Goal: Transaction & Acquisition: Purchase product/service

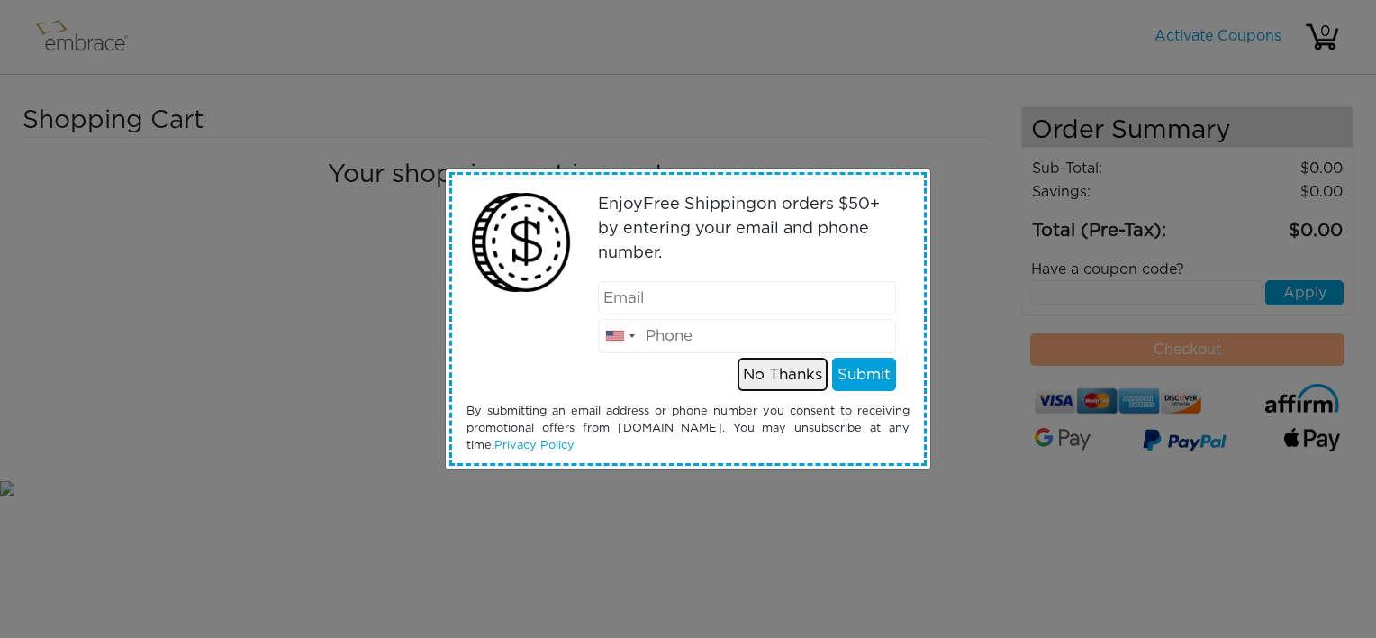
click at [795, 374] on button "No Thanks" at bounding box center [782, 374] width 90 height 34
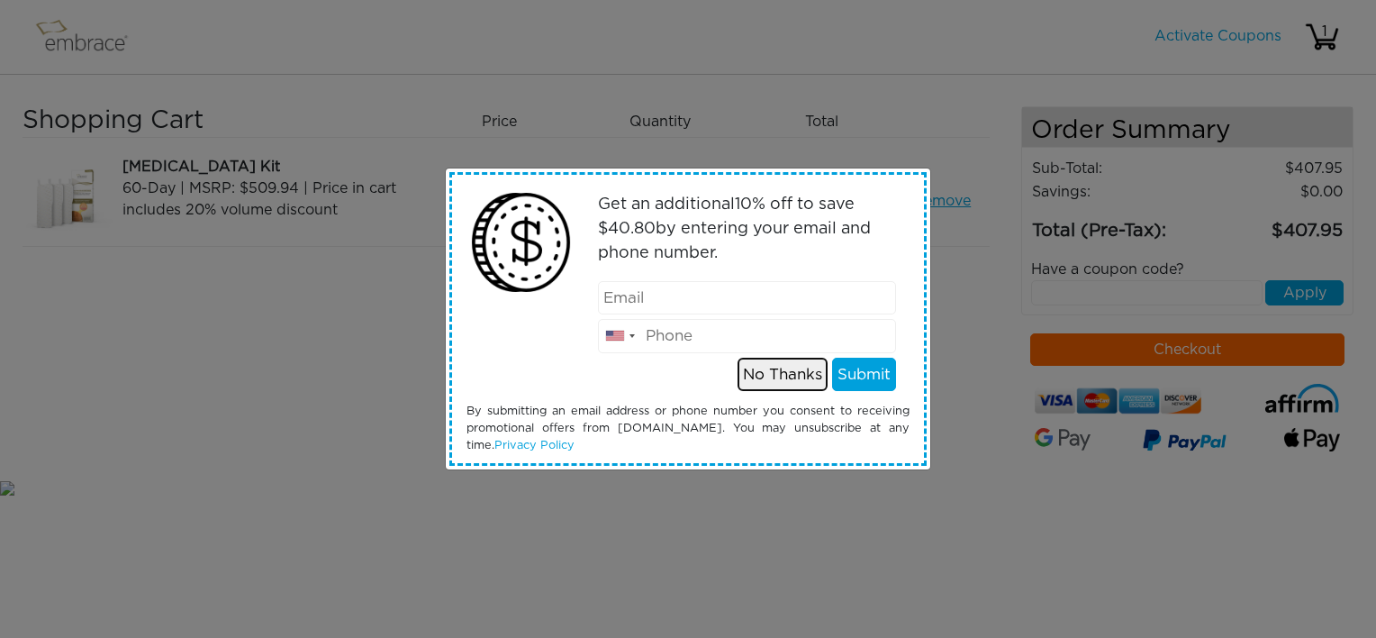
click at [781, 378] on button "No Thanks" at bounding box center [782, 374] width 90 height 34
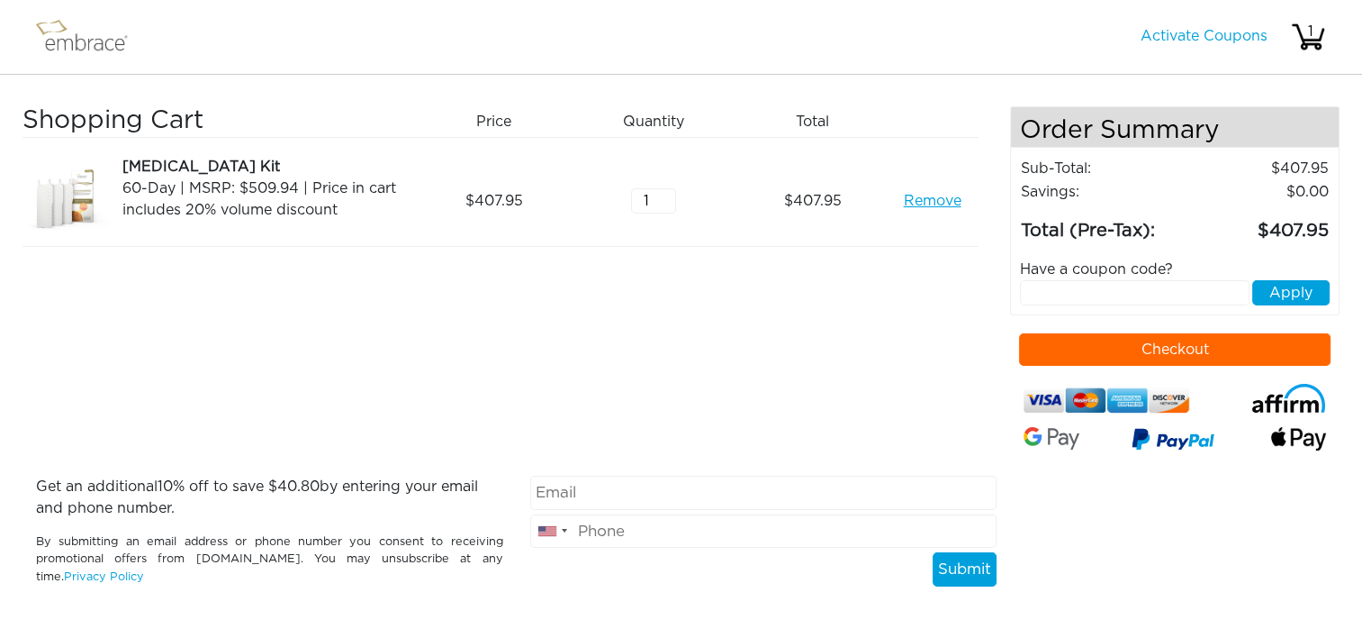
click at [1142, 333] on button "Checkout" at bounding box center [1175, 349] width 312 height 32
click at [85, 34] on img at bounding box center [90, 36] width 117 height 45
click at [918, 203] on link "Remove" at bounding box center [932, 201] width 58 height 22
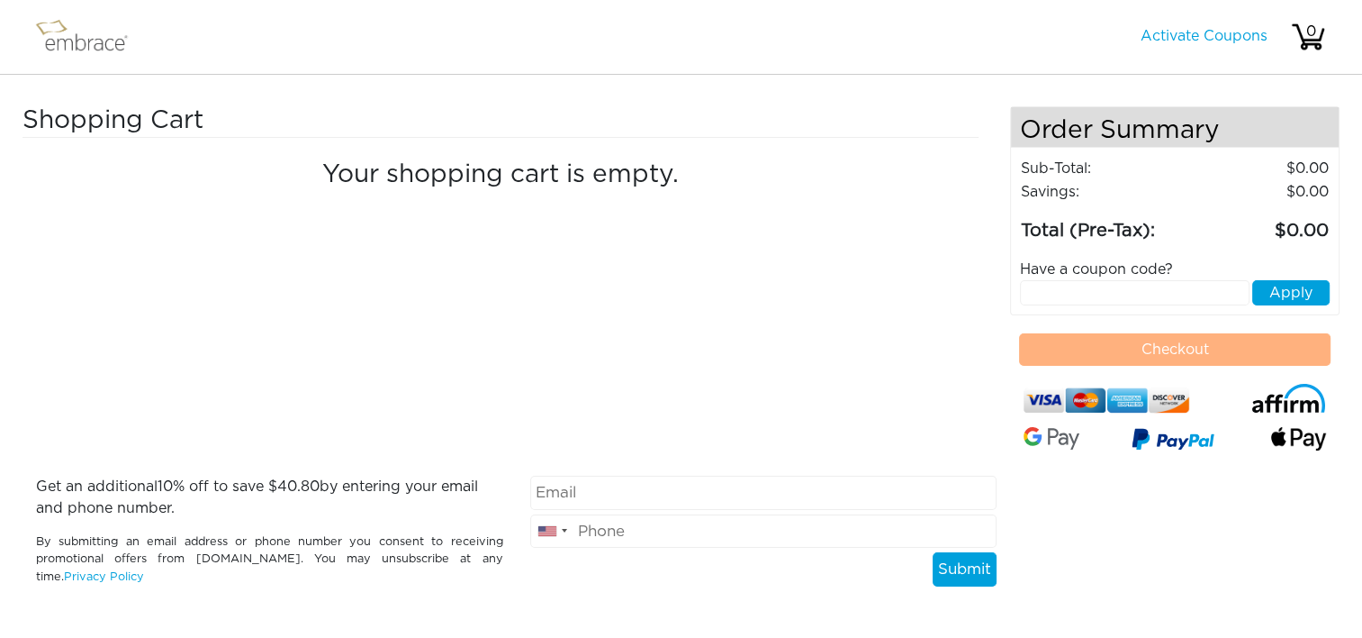
click at [59, 43] on img at bounding box center [90, 36] width 117 height 45
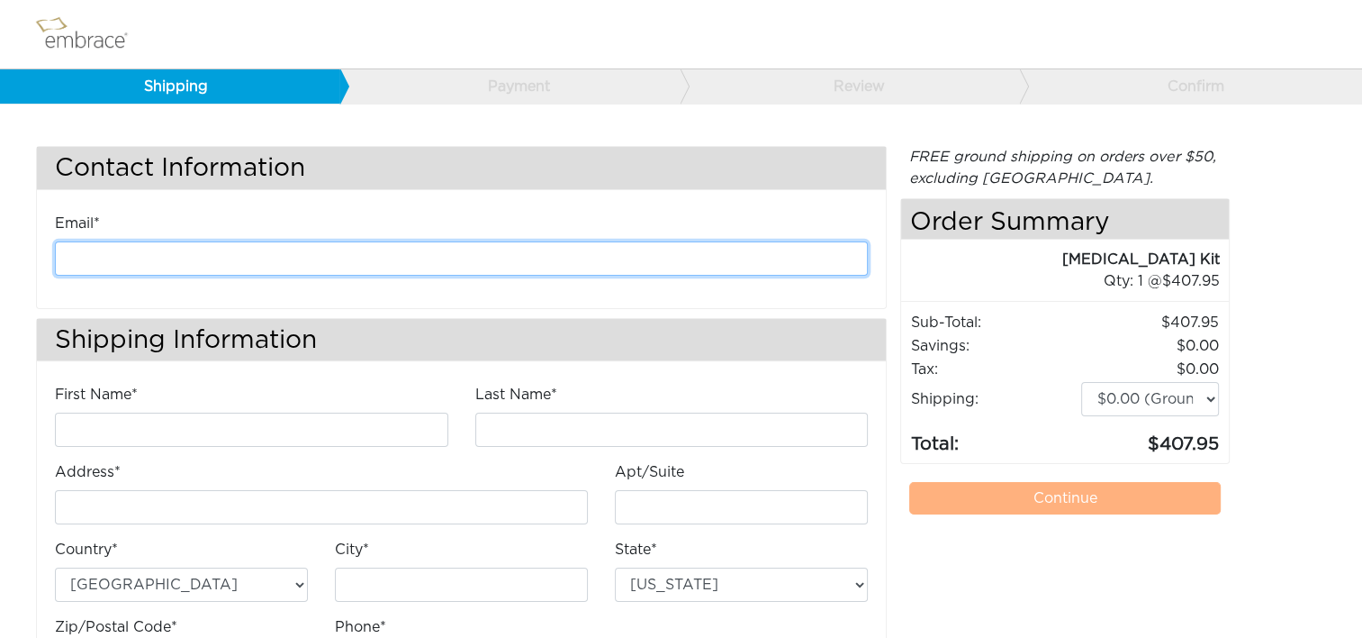
click at [352, 249] on input "email" at bounding box center [461, 258] width 813 height 34
type input "kanderson@diligenthealthsolutions.com"
type input "Kathleen"
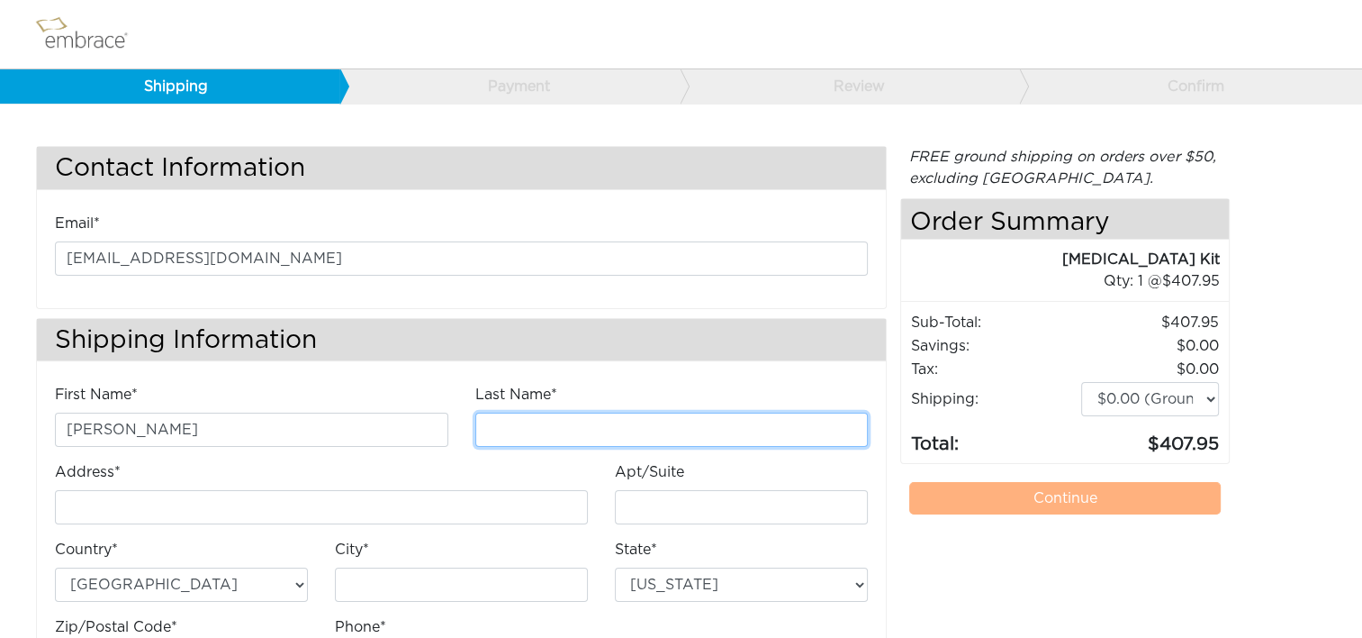
type input "Anderson"
type input "4200 Lafayette Center Drive"
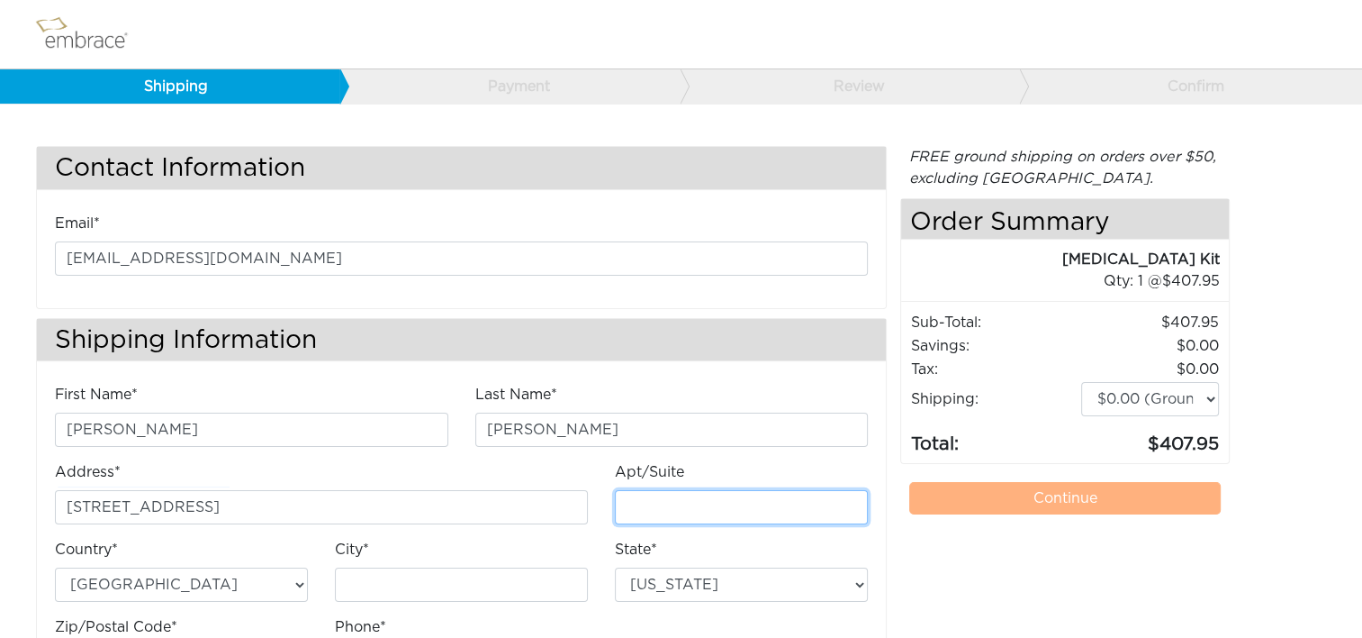
type input "E"
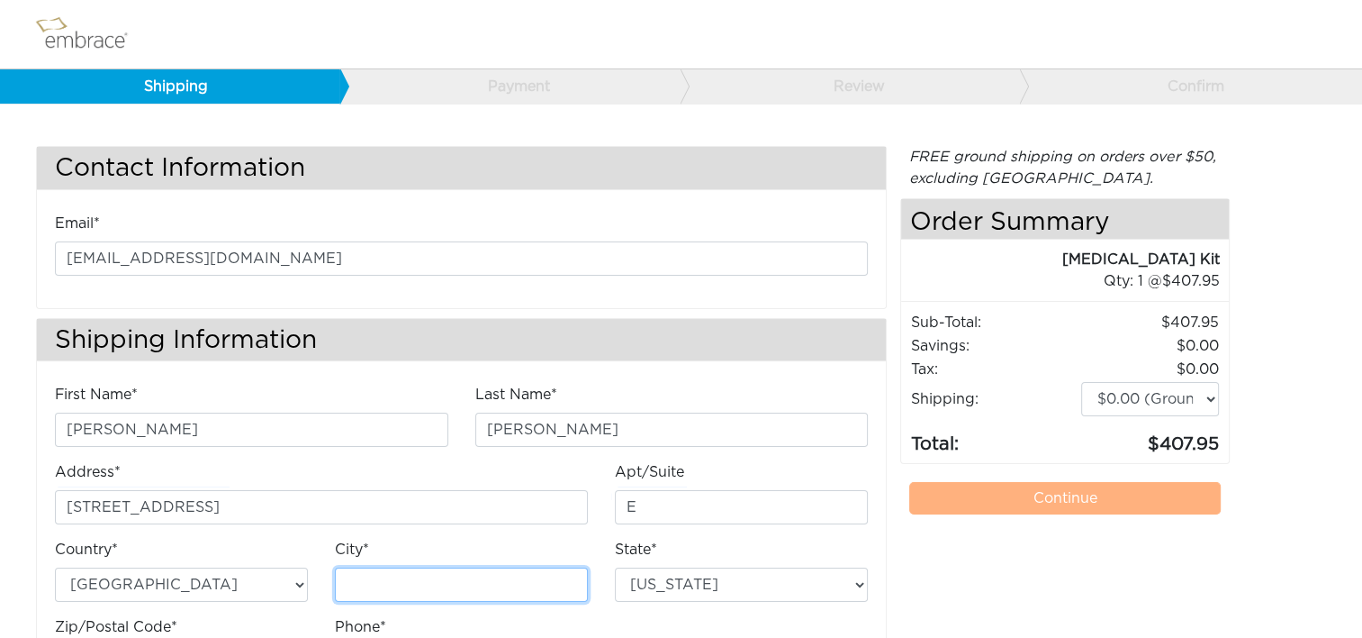
type input "Chantilly"
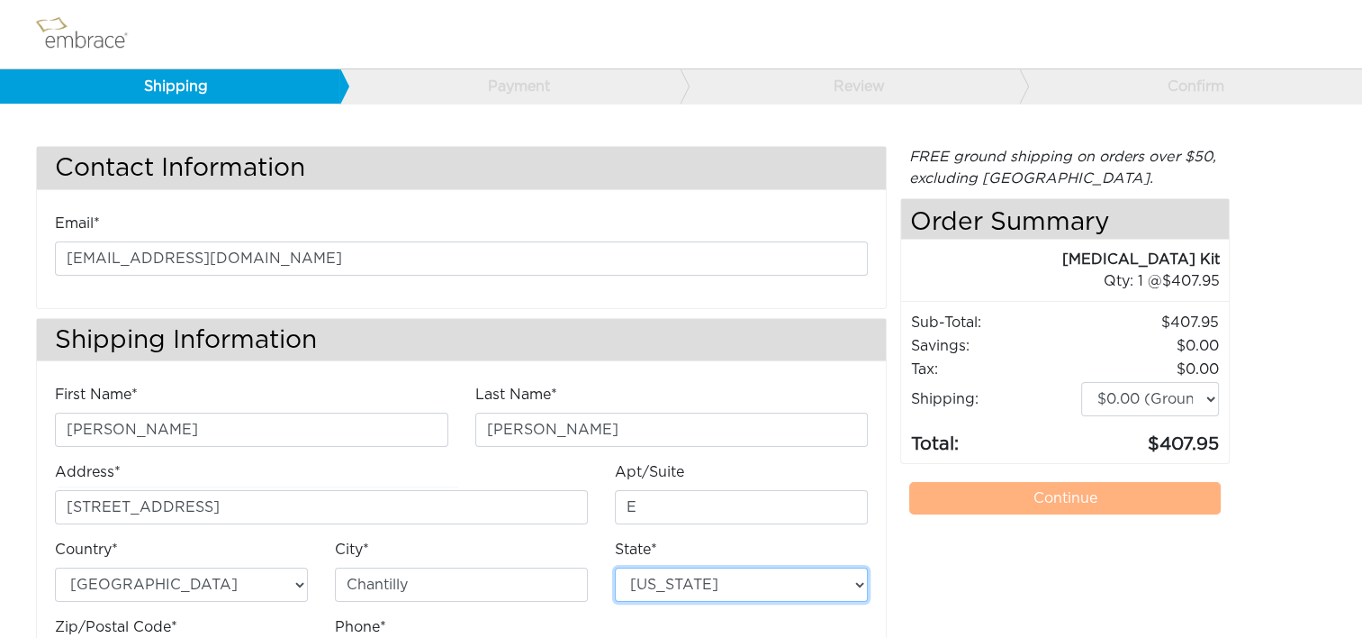
select select "VA"
type input "20151"
type input "7034490520"
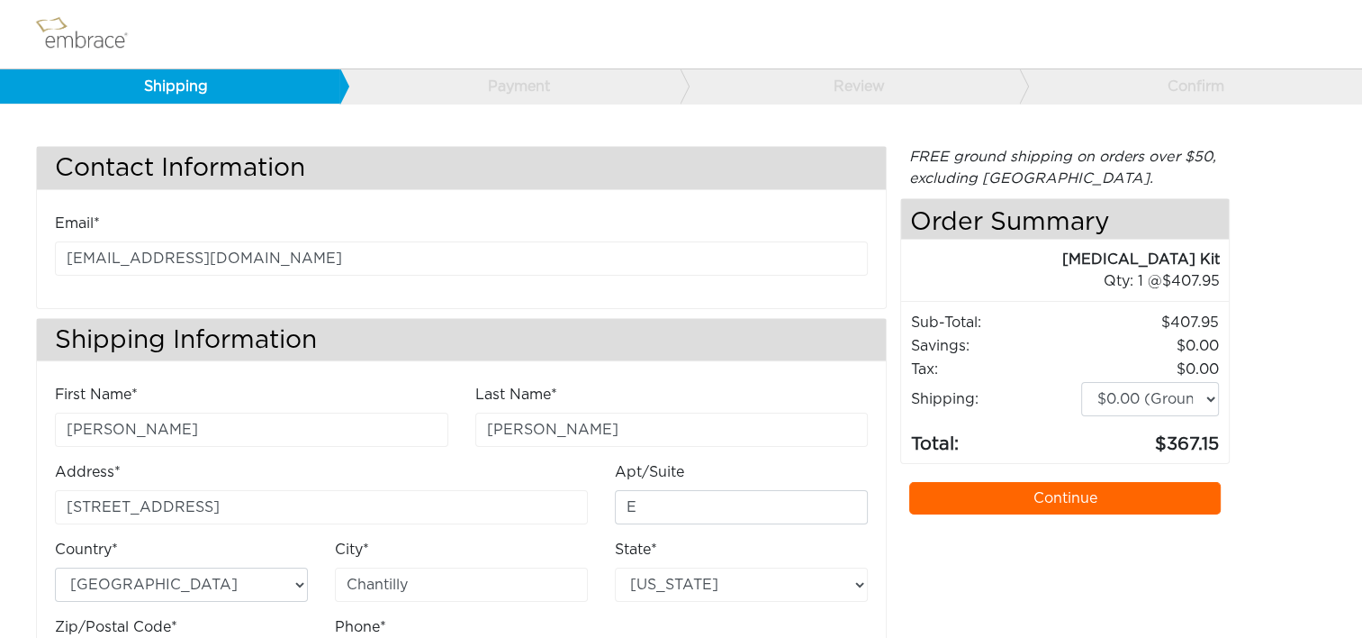
click at [950, 490] on link "Continue" at bounding box center [1065, 498] width 312 height 32
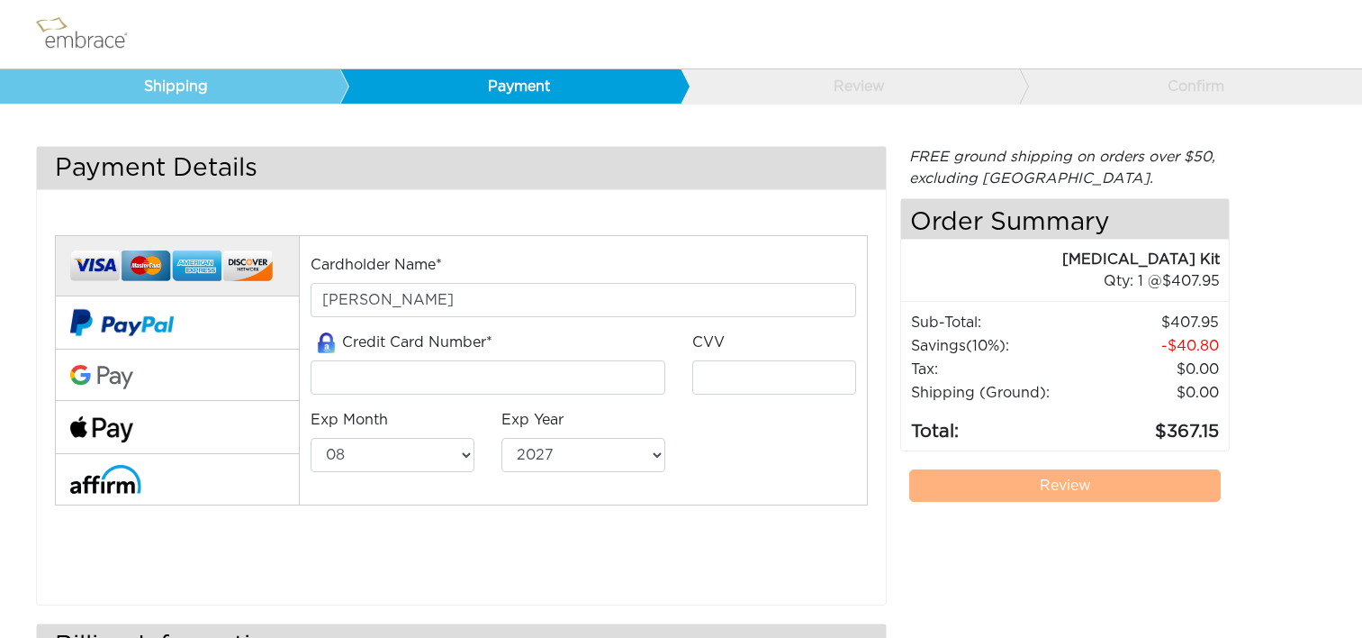
select select "8"
select select "2027"
